Goal: Share content

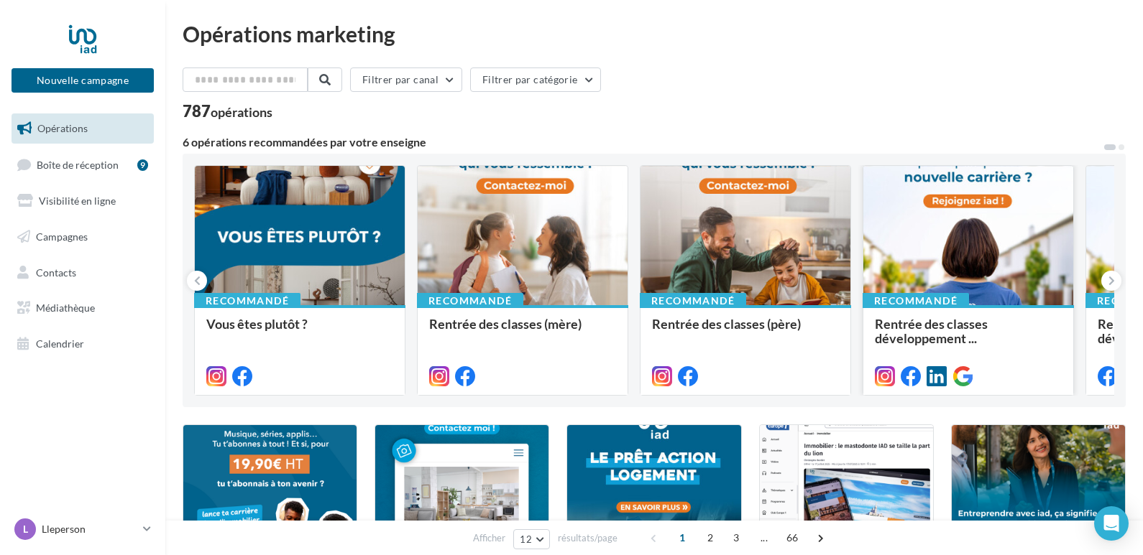
click at [933, 254] on div at bounding box center [968, 236] width 210 height 141
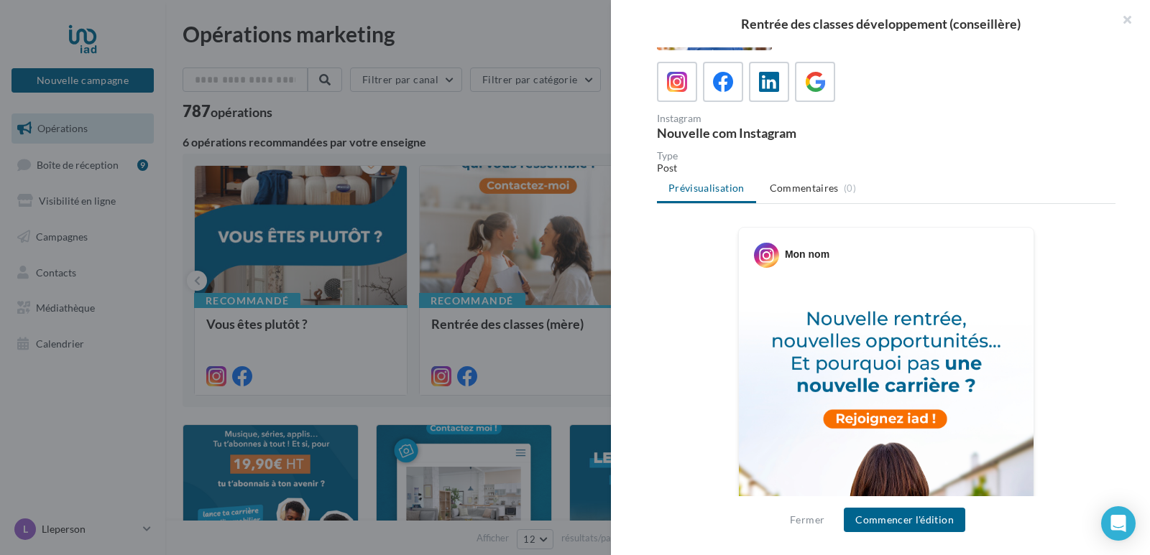
scroll to position [216, 0]
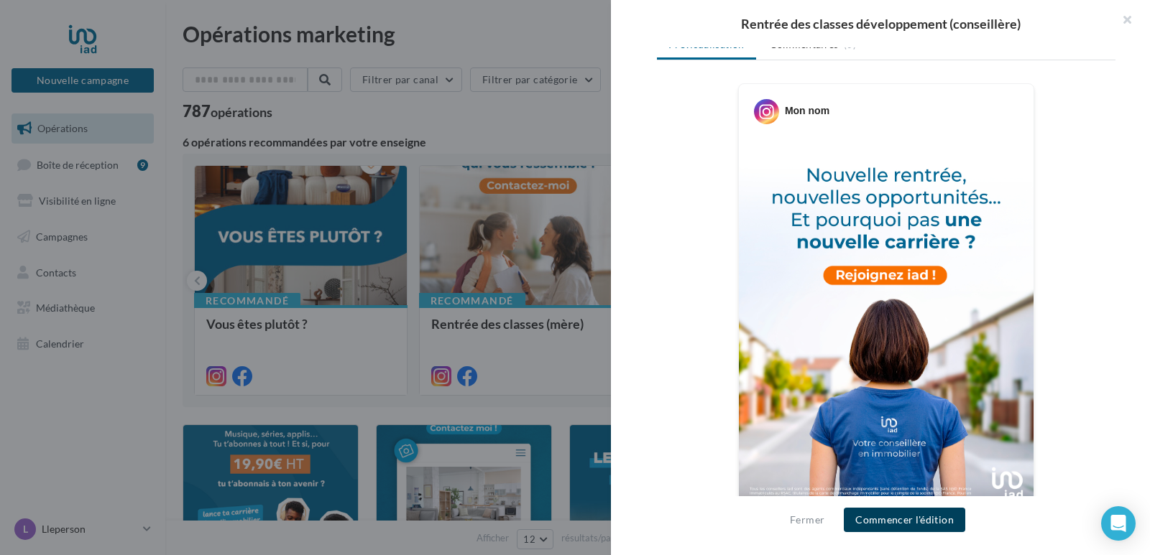
click at [893, 524] on button "Commencer l'édition" at bounding box center [904, 520] width 121 height 24
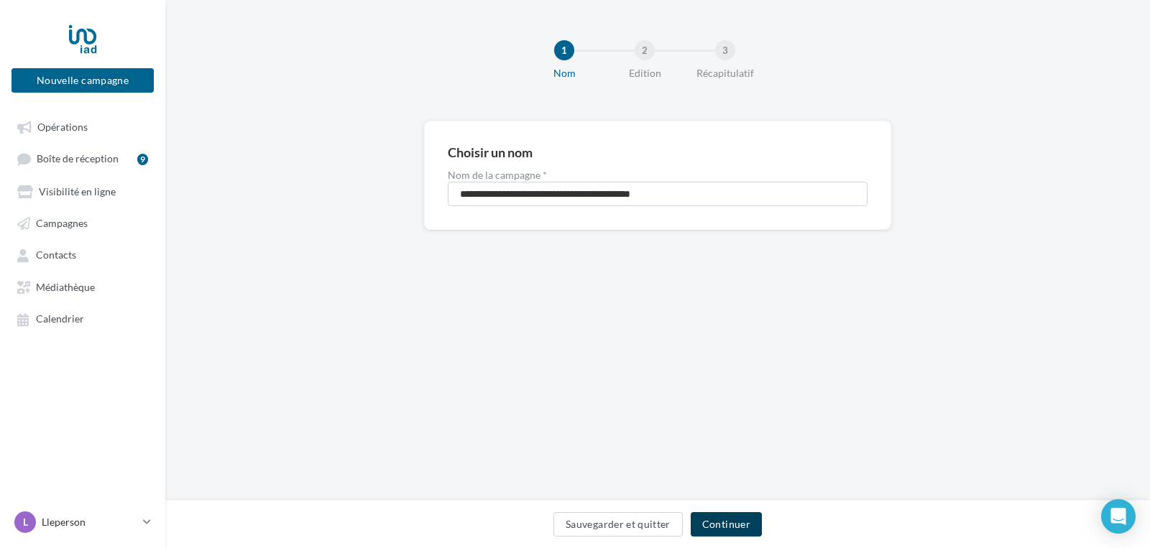
click at [711, 532] on button "Continuer" at bounding box center [726, 524] width 71 height 24
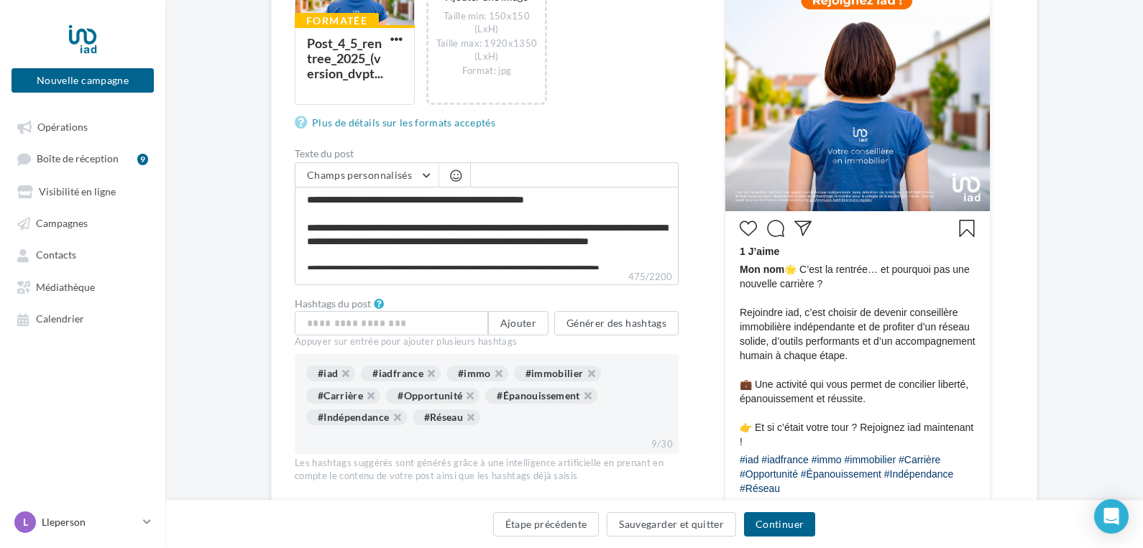
scroll to position [431, 0]
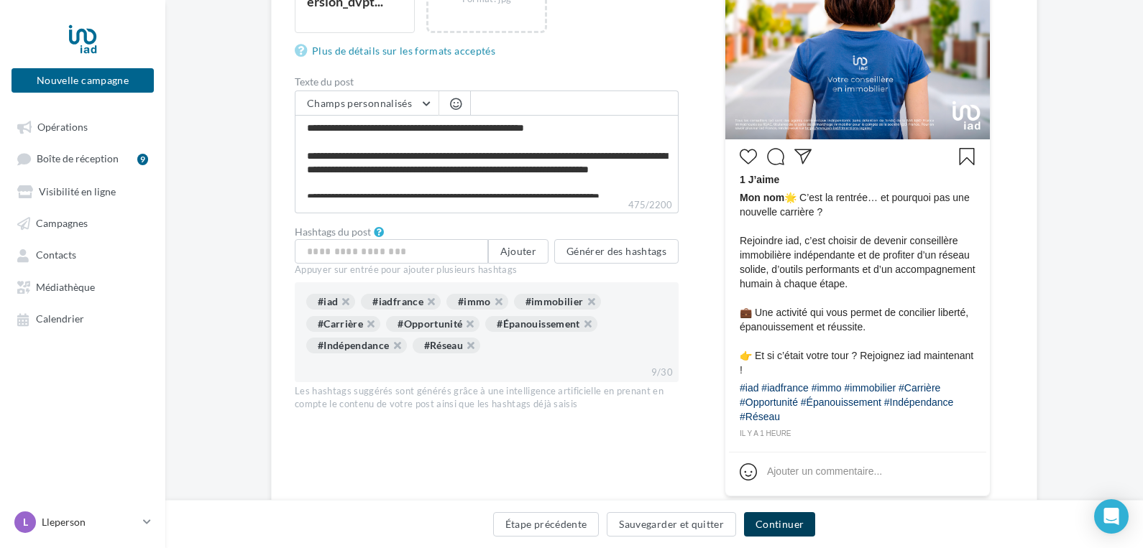
click at [789, 517] on button "Continuer" at bounding box center [779, 524] width 71 height 24
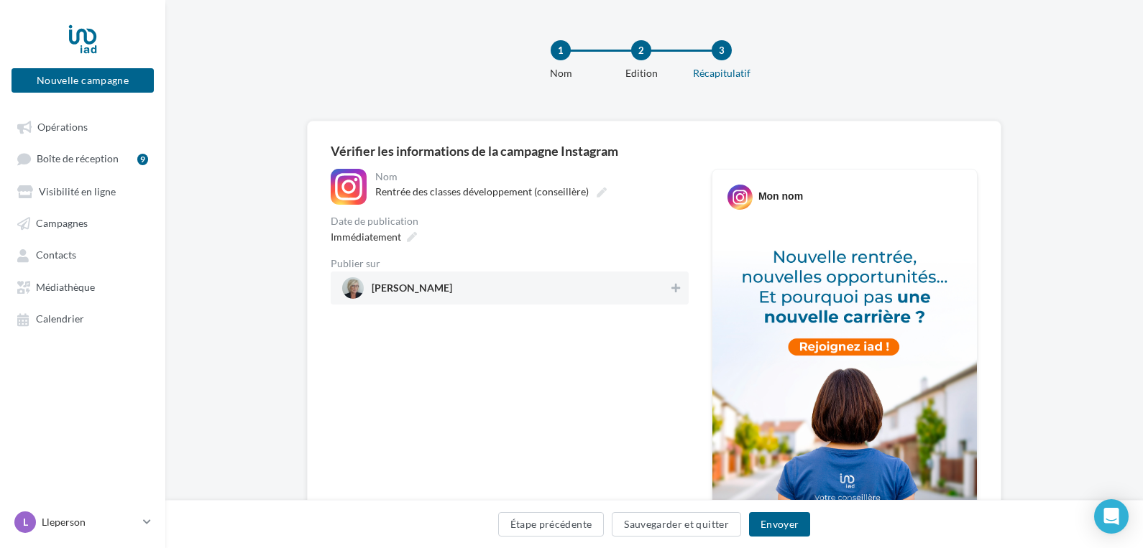
click at [415, 289] on span "[PERSON_NAME]" at bounding box center [412, 291] width 80 height 16
click at [783, 525] on button "Envoyer" at bounding box center [779, 524] width 61 height 24
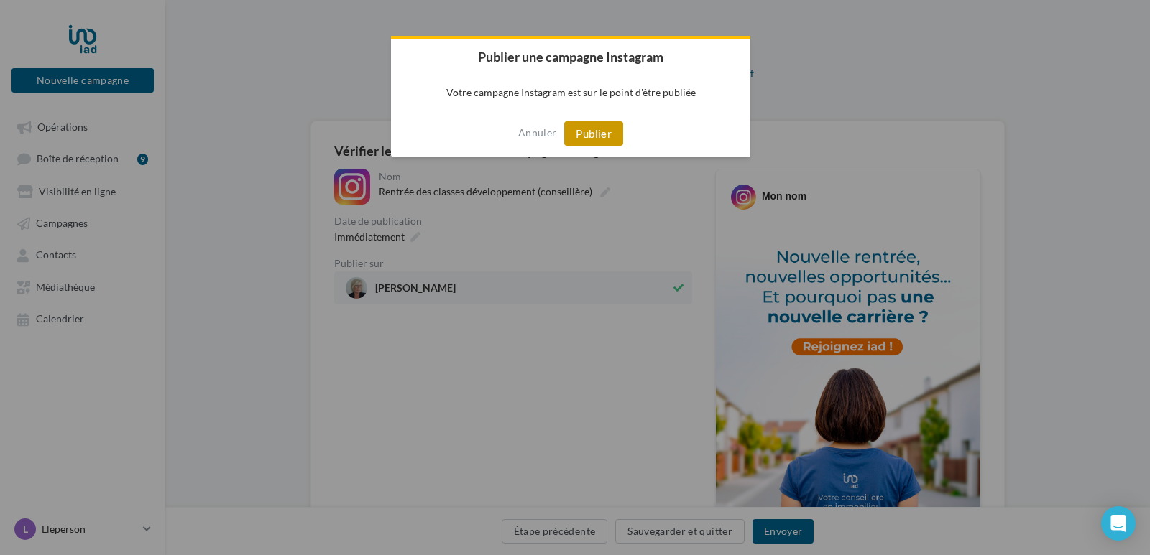
click at [596, 132] on button "Publier" at bounding box center [593, 133] width 59 height 24
